Goal: Understand process/instructions

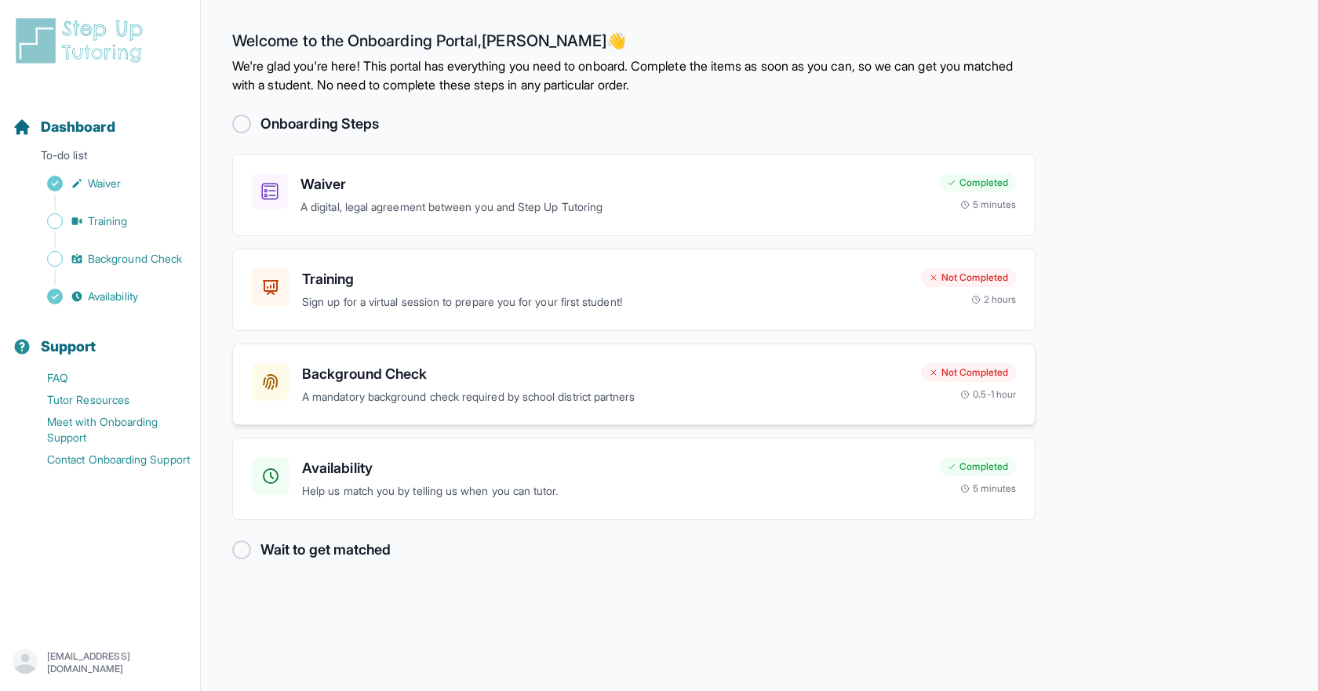
click at [352, 391] on p "A mandatory background check required by school district partners" at bounding box center [605, 397] width 607 height 18
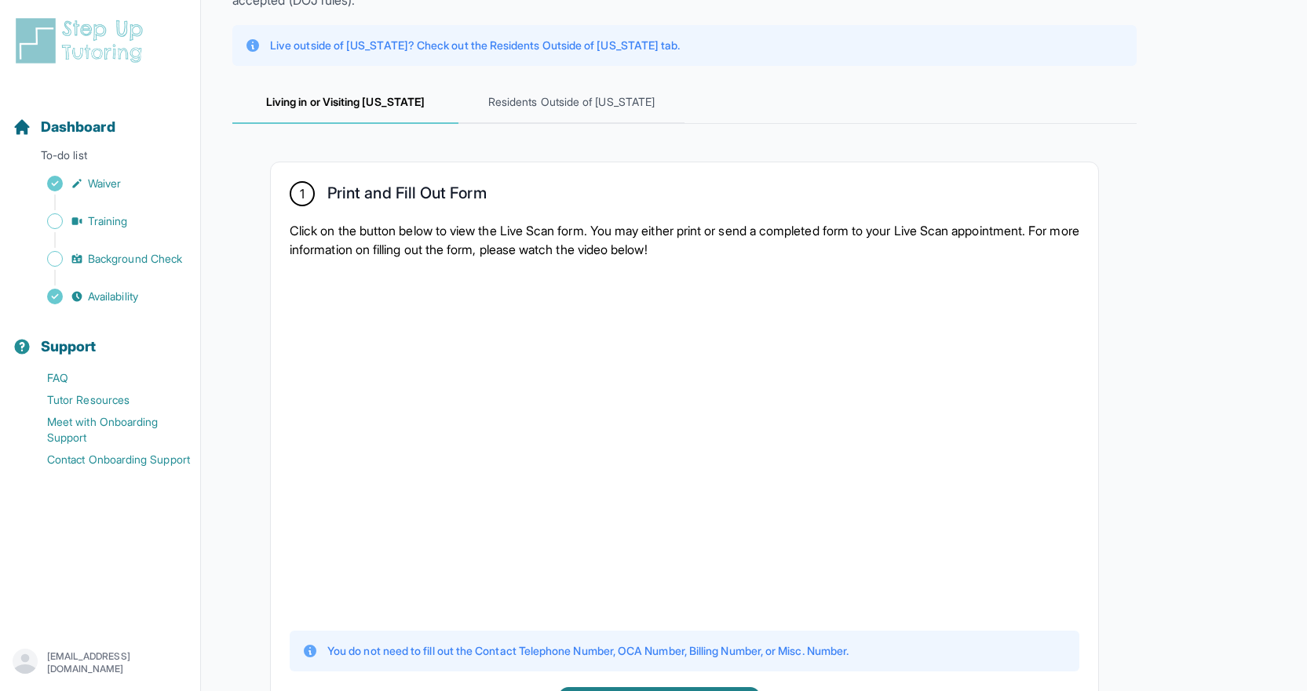
scroll to position [471, 0]
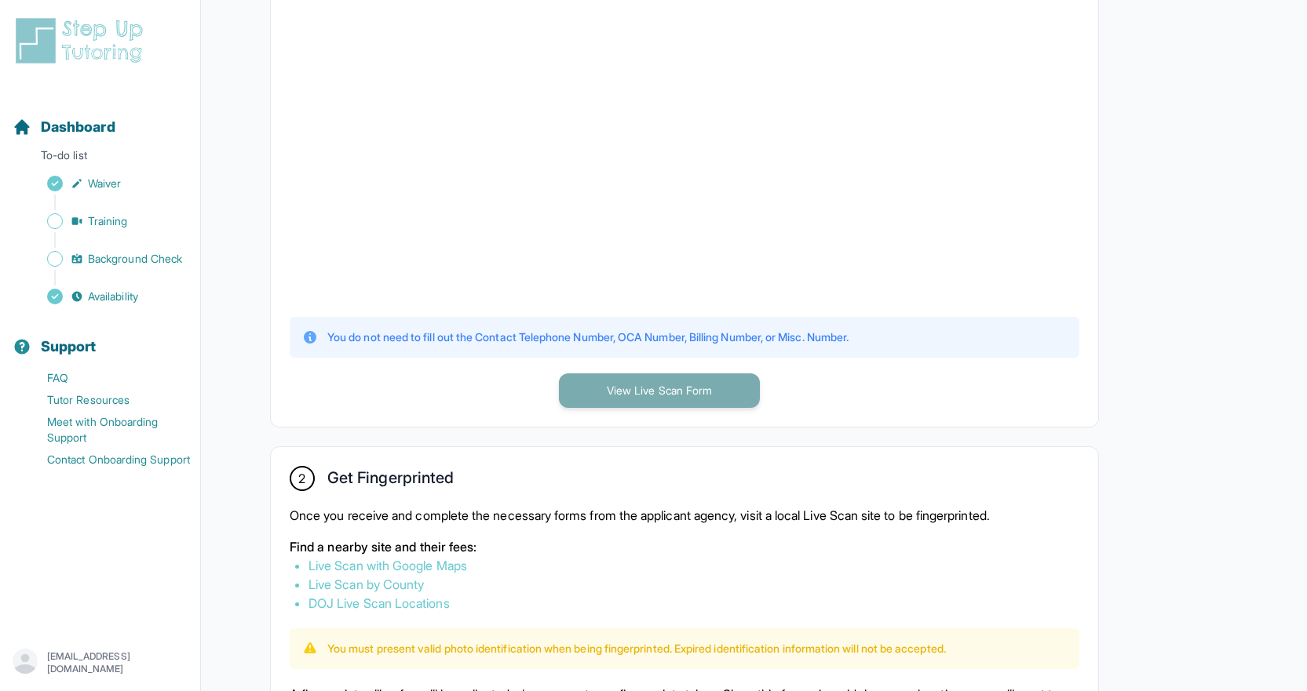
click at [708, 397] on button "View Live Scan Form" at bounding box center [659, 391] width 201 height 35
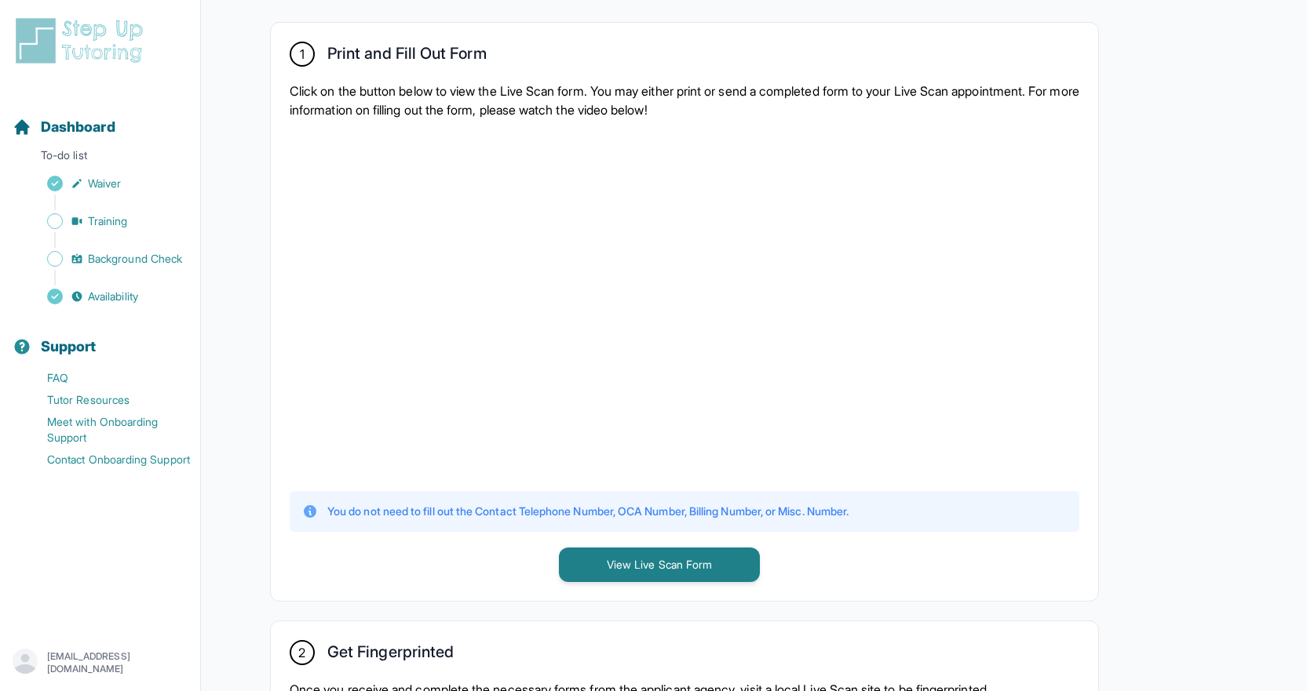
scroll to position [61, 0]
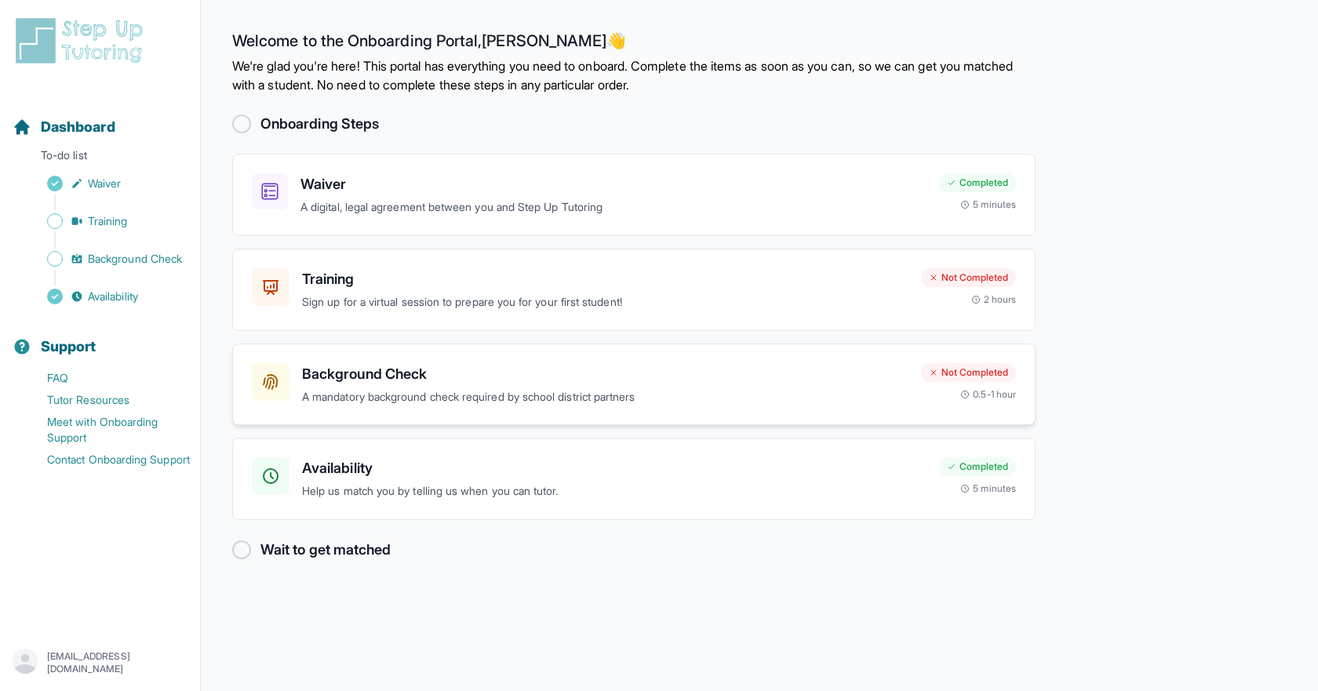
click at [394, 368] on h3 "Background Check" at bounding box center [605, 374] width 607 height 22
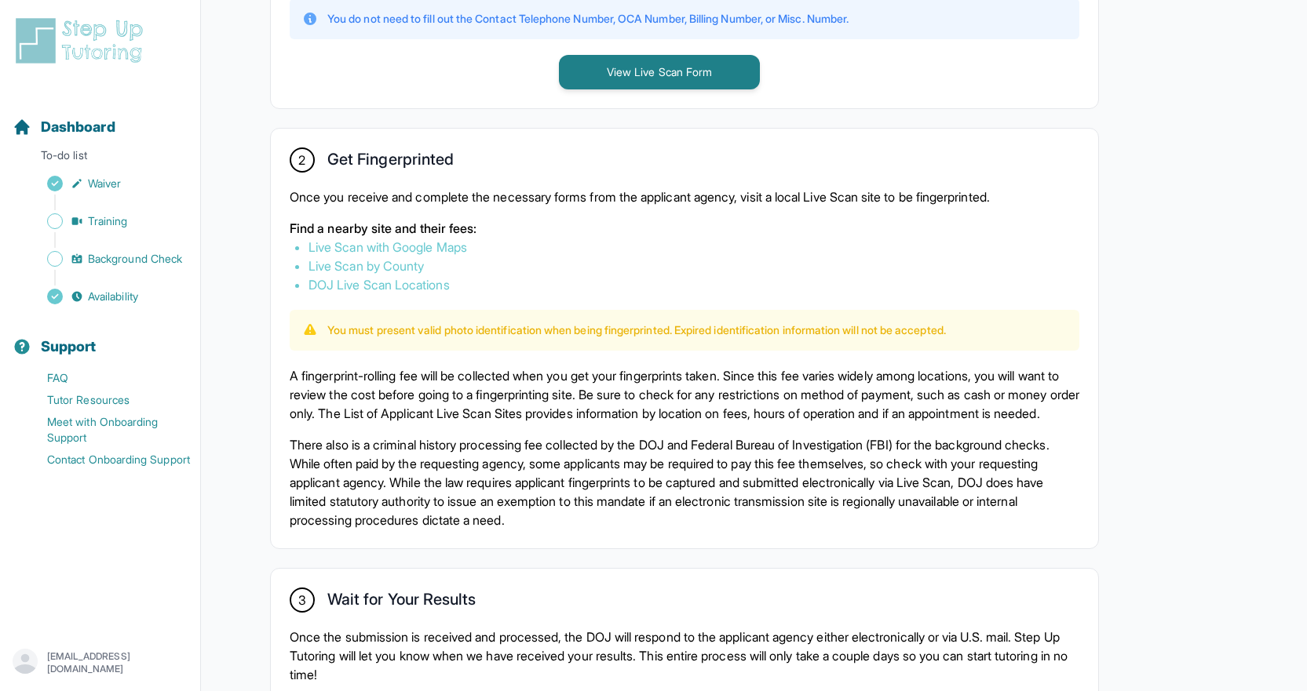
scroll to position [768, 0]
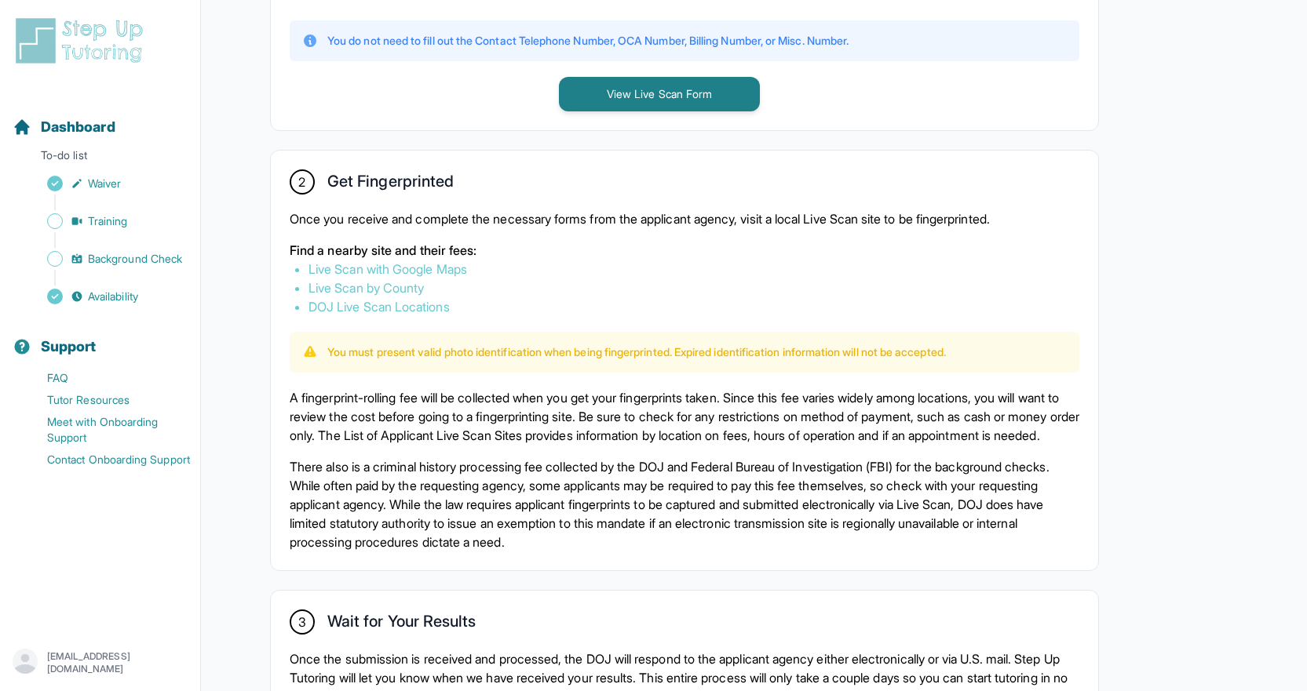
click at [412, 267] on link "Live Scan with Google Maps" at bounding box center [387, 269] width 159 height 16
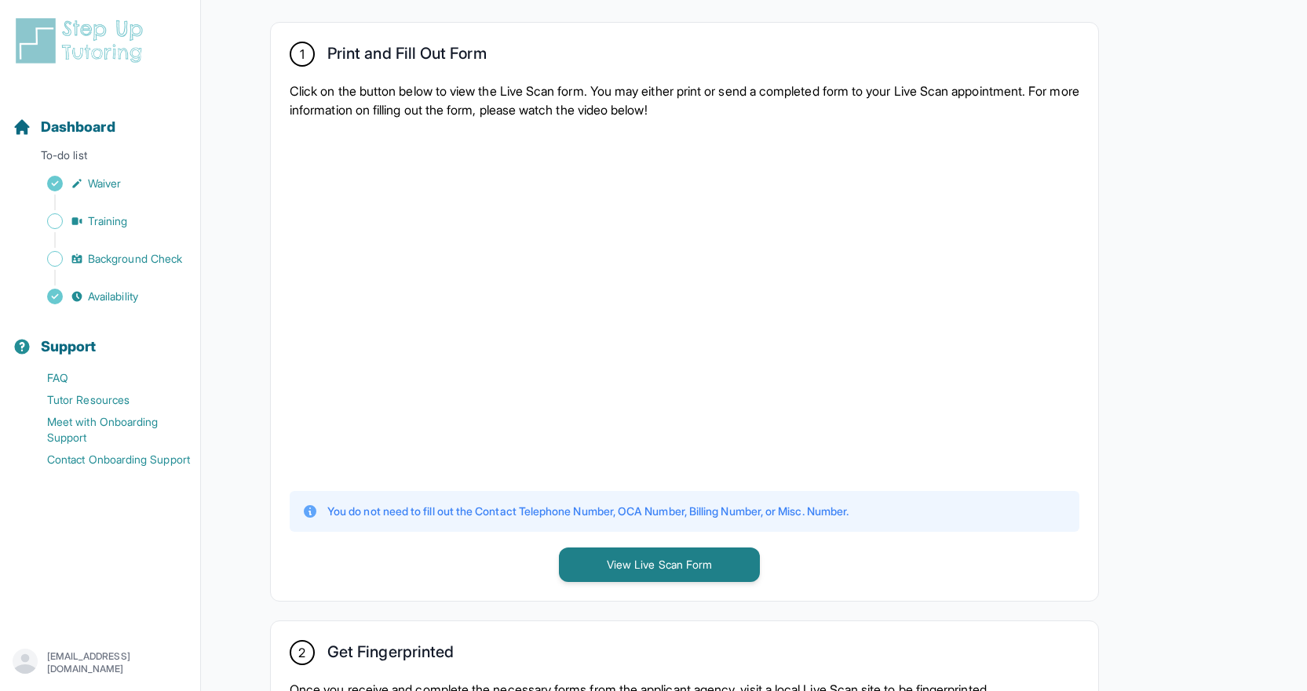
scroll to position [689, 0]
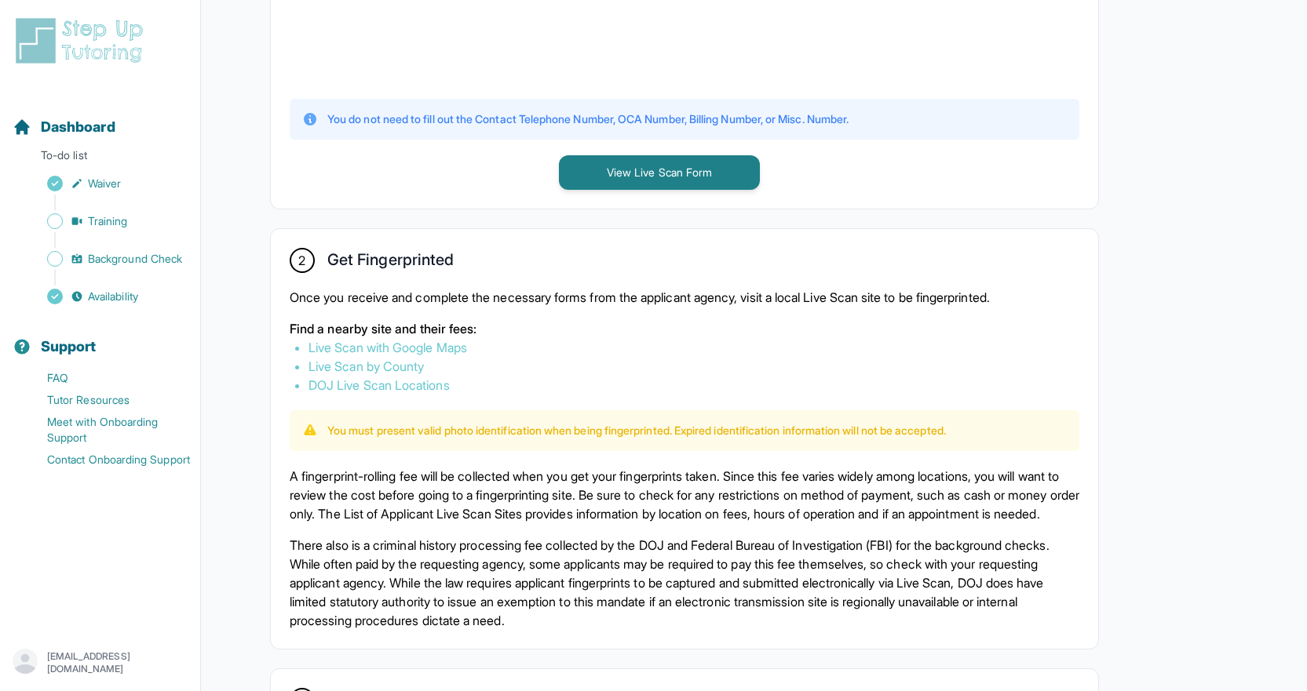
click at [370, 390] on link "DOJ Live Scan Locations" at bounding box center [378, 385] width 141 height 16
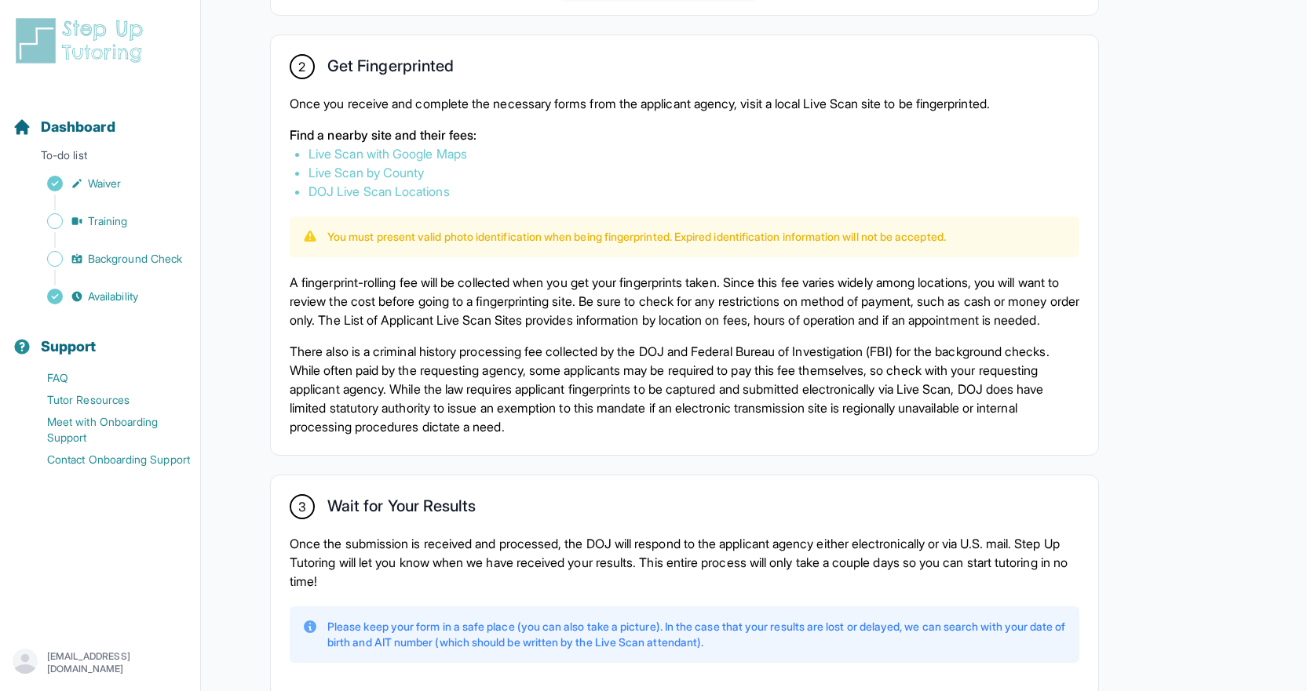
scroll to position [1003, 0]
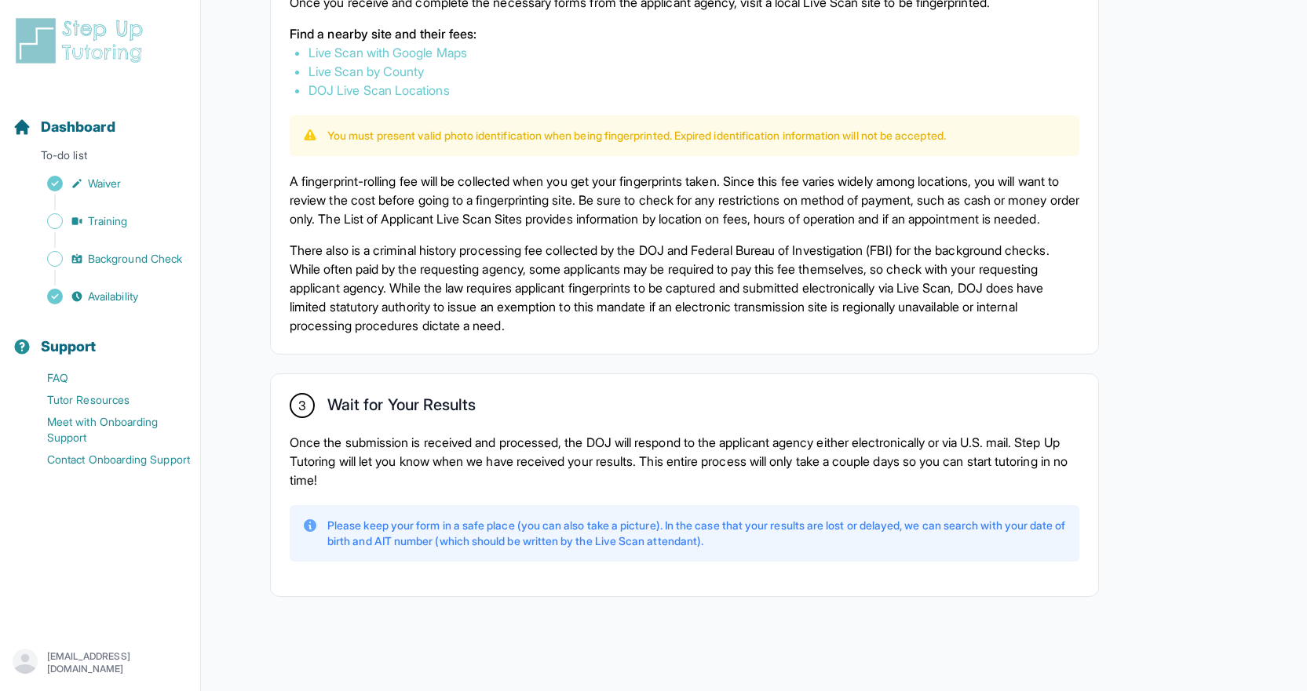
click at [549, 523] on p "Please keep your form in a safe place (you can also take a picture). In the cas…" at bounding box center [696, 533] width 739 height 31
click at [418, 442] on p "Once the submission is received and processed, the DOJ will respond to the appl…" at bounding box center [685, 461] width 790 height 57
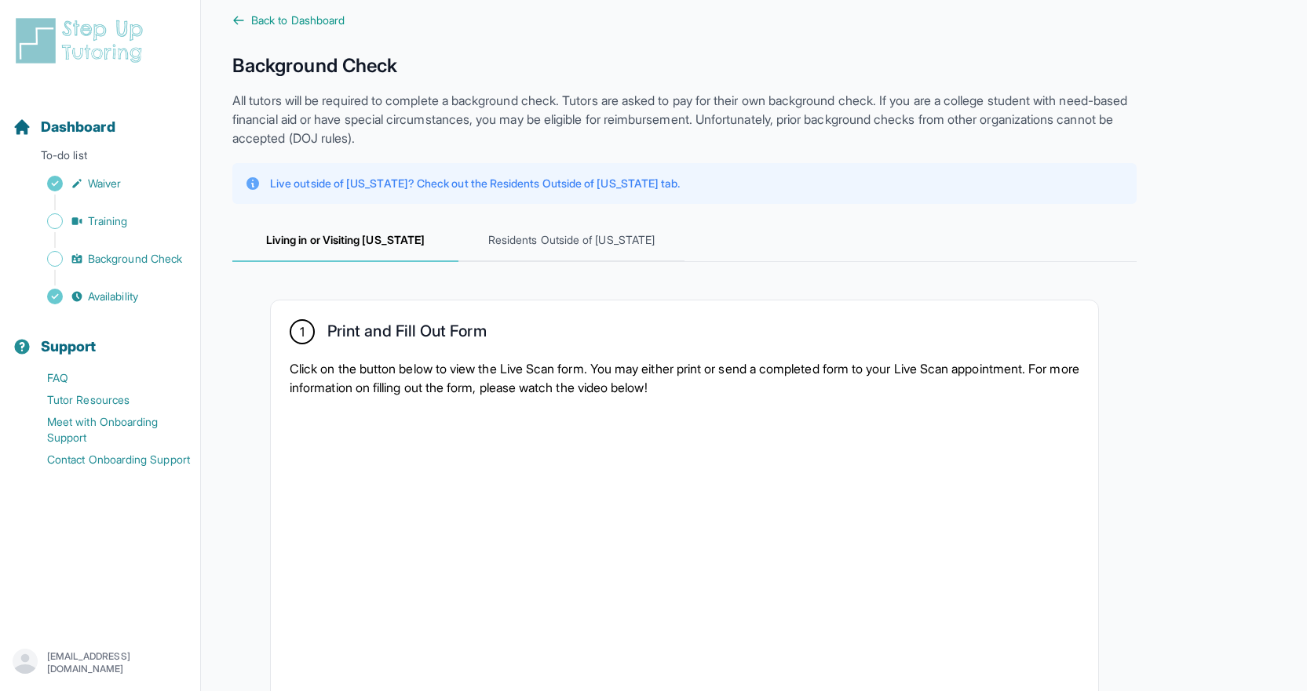
scroll to position [0, 0]
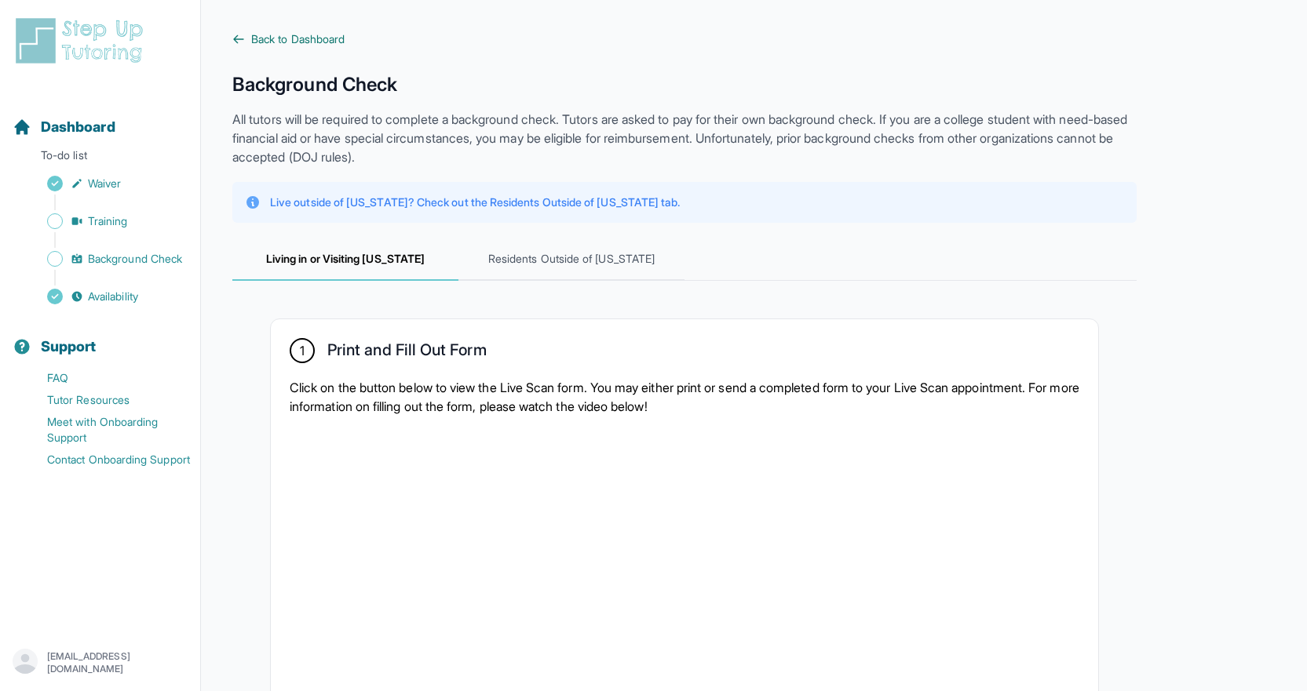
click at [242, 42] on icon at bounding box center [238, 39] width 13 height 13
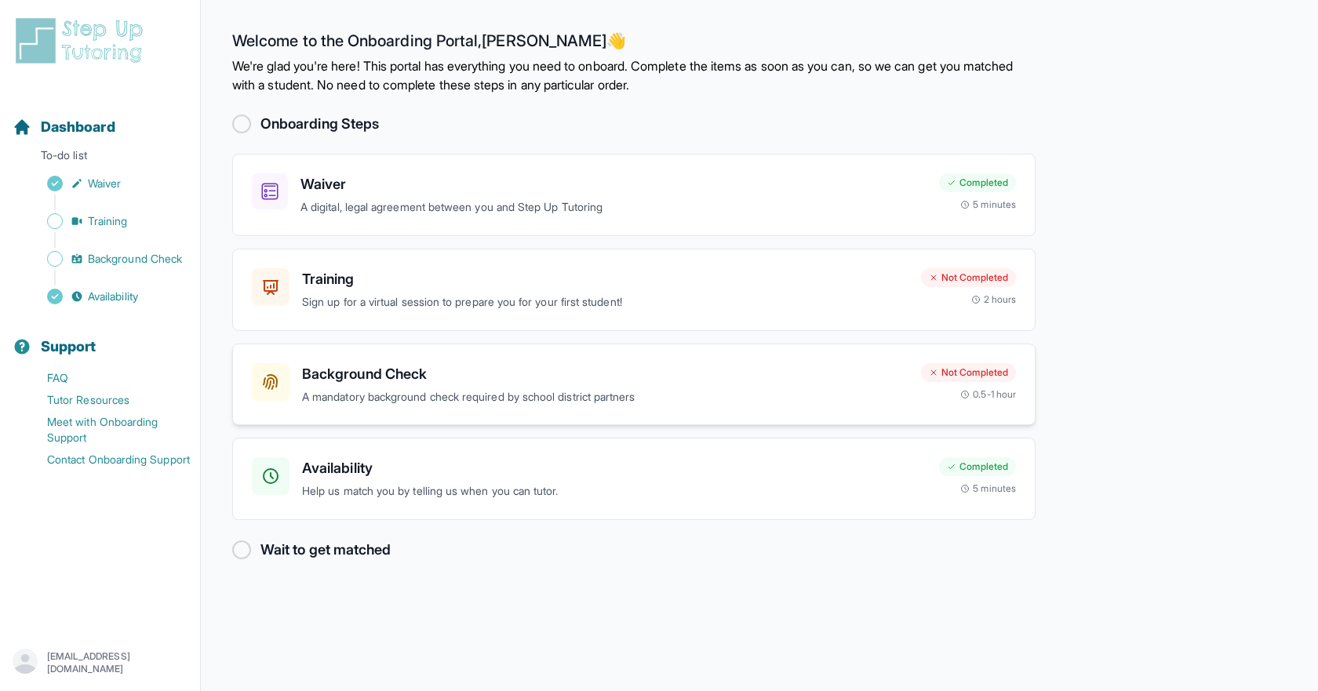
click at [580, 367] on h3 "Background Check" at bounding box center [605, 374] width 607 height 22
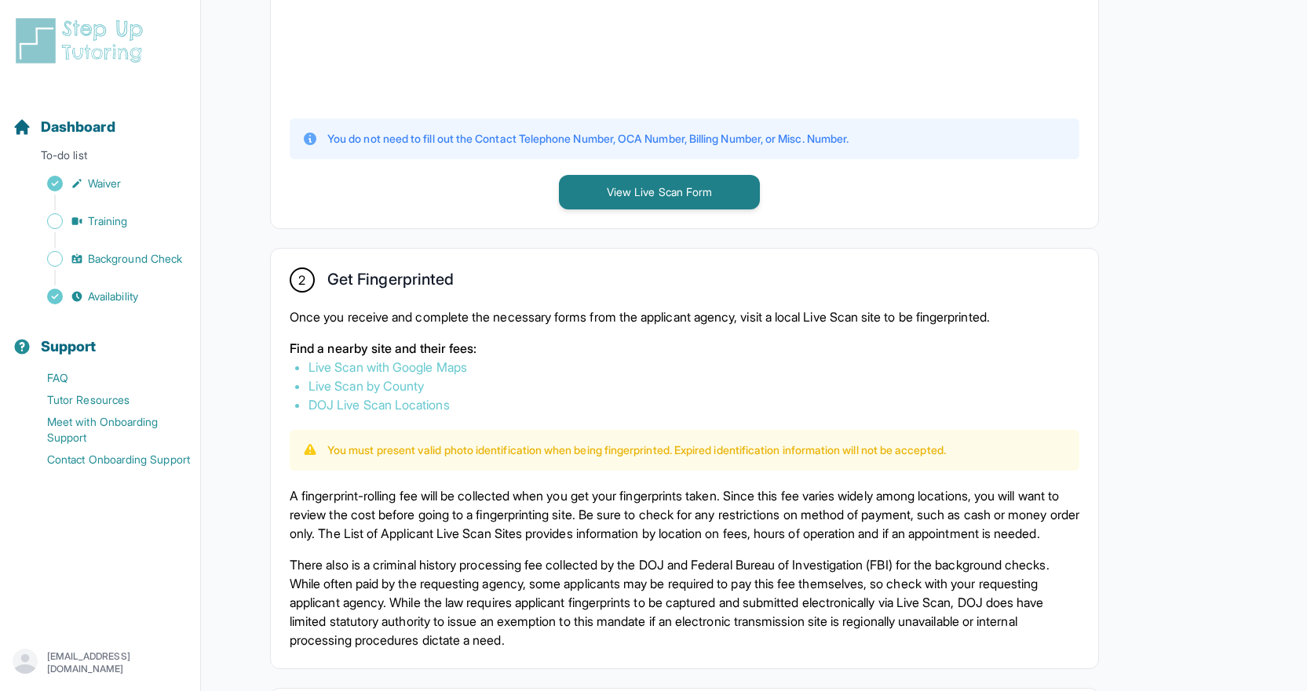
scroll to position [706, 0]
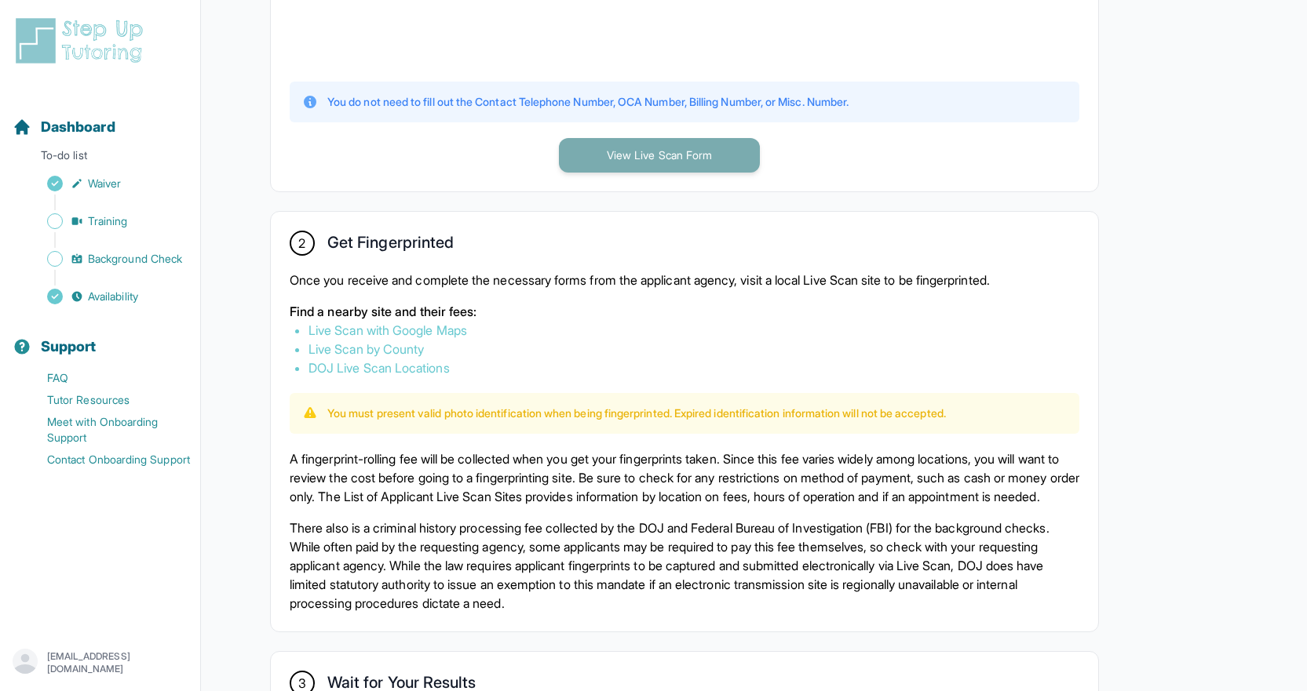
click at [660, 151] on button "View Live Scan Form" at bounding box center [659, 155] width 201 height 35
